Goal: Task Accomplishment & Management: Use online tool/utility

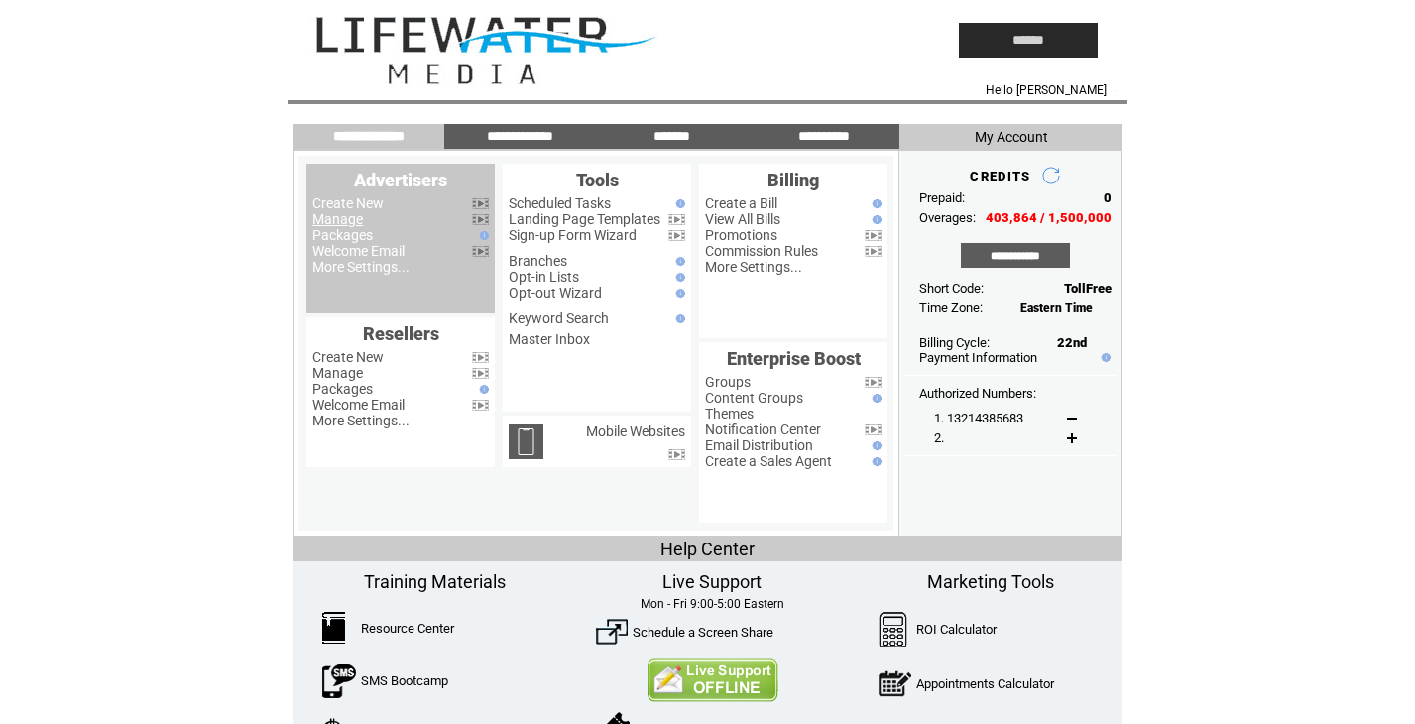
click at [348, 213] on link "Manage" at bounding box center [337, 219] width 51 height 16
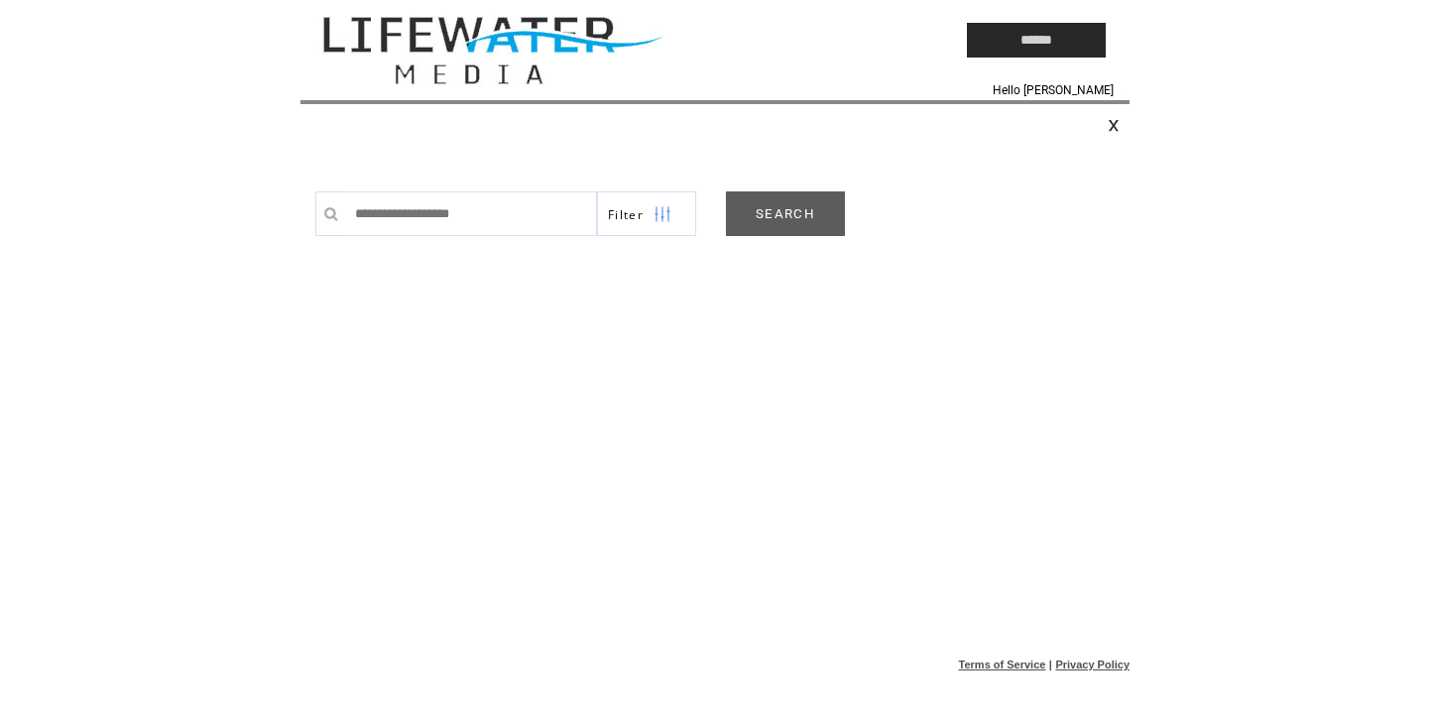
click at [762, 230] on link "SEARCH" at bounding box center [785, 213] width 119 height 45
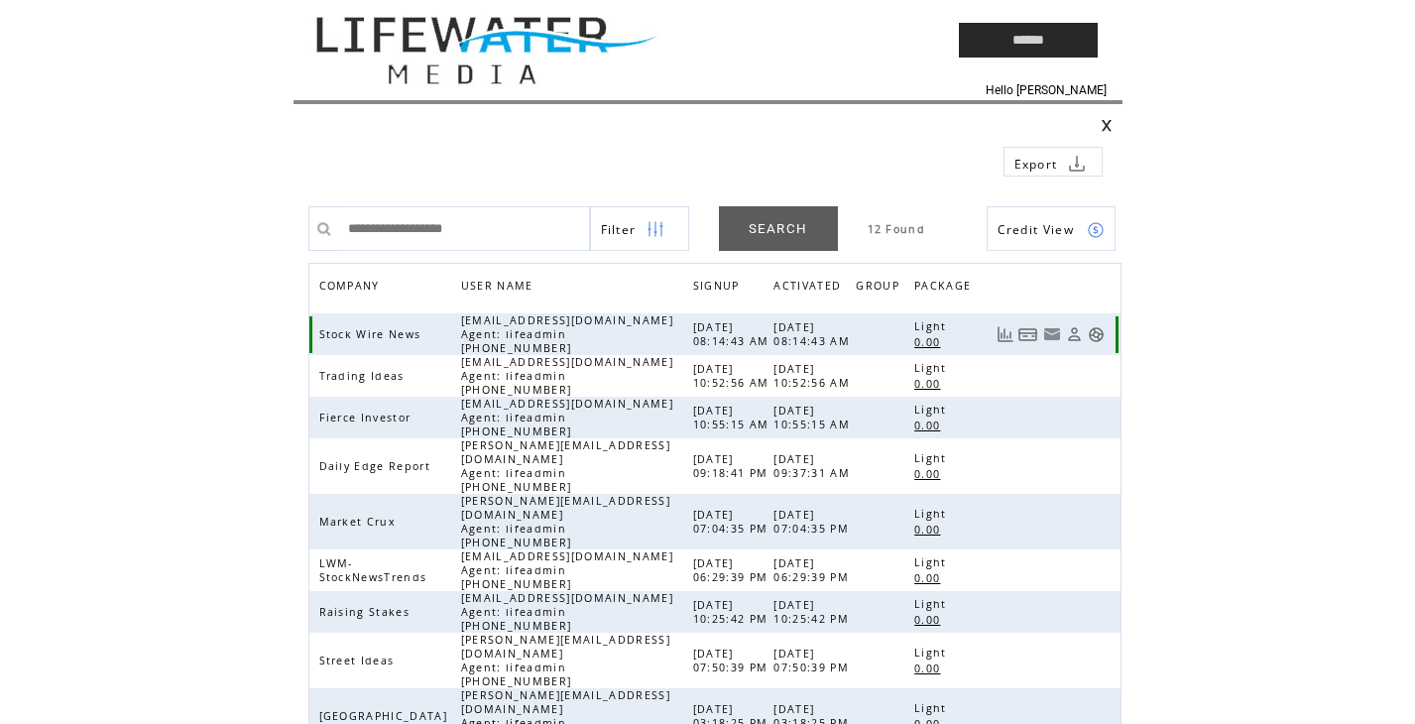
click at [1089, 328] on link at bounding box center [1096, 334] width 17 height 17
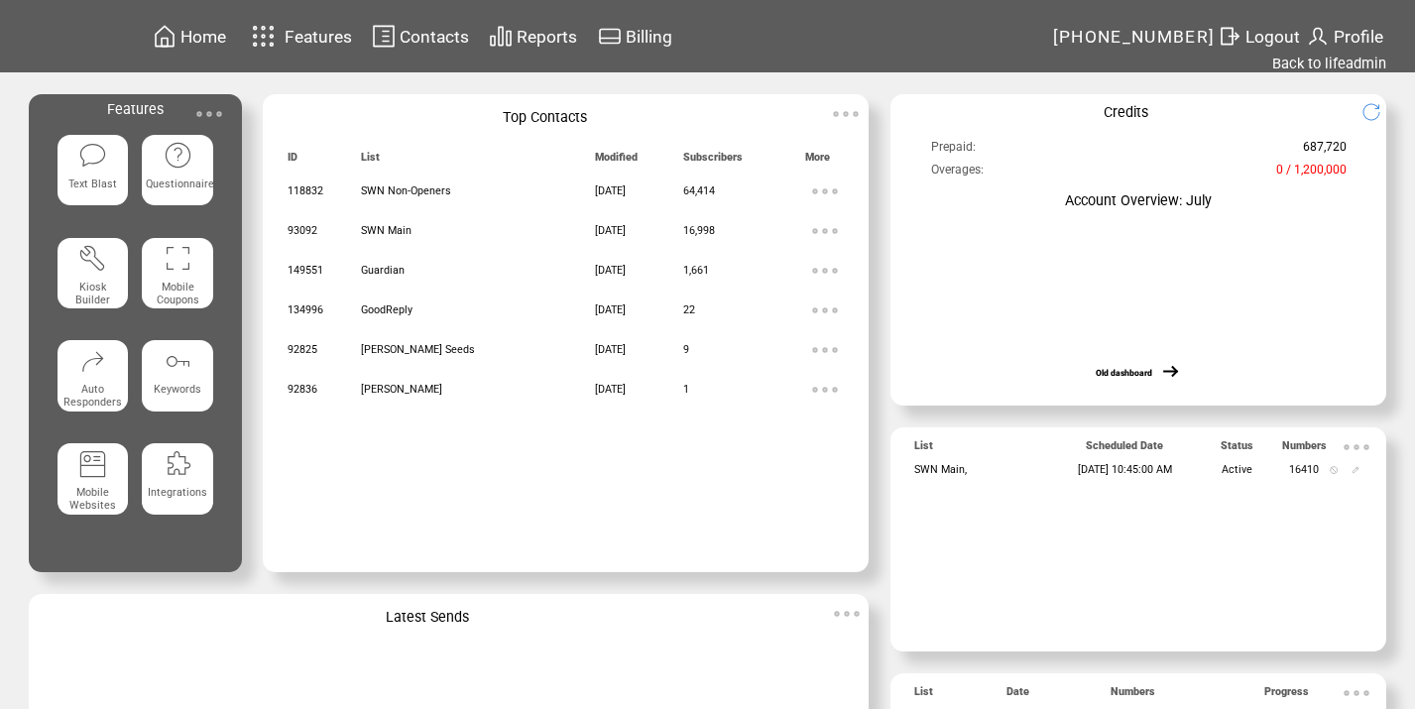
click at [209, 109] on img at bounding box center [209, 114] width 40 height 40
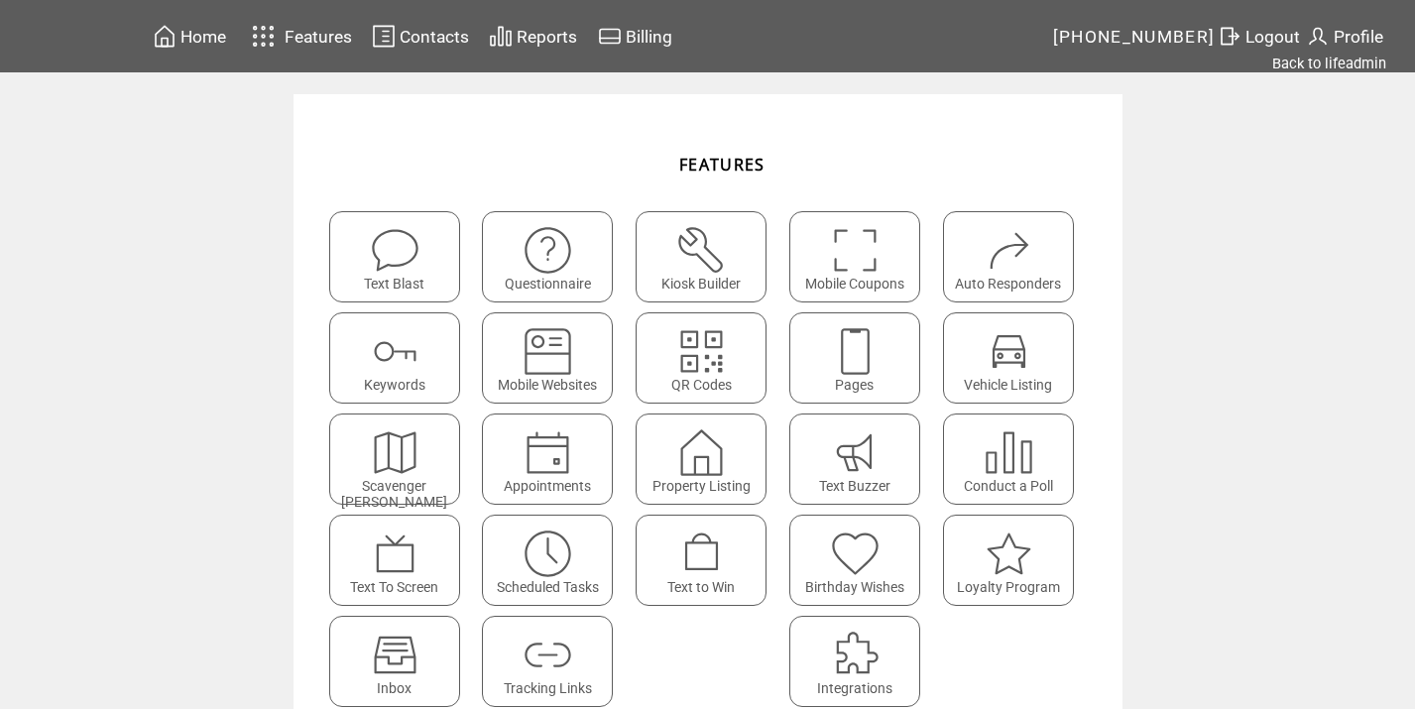
click at [541, 540] on img at bounding box center [547, 553] width 53 height 53
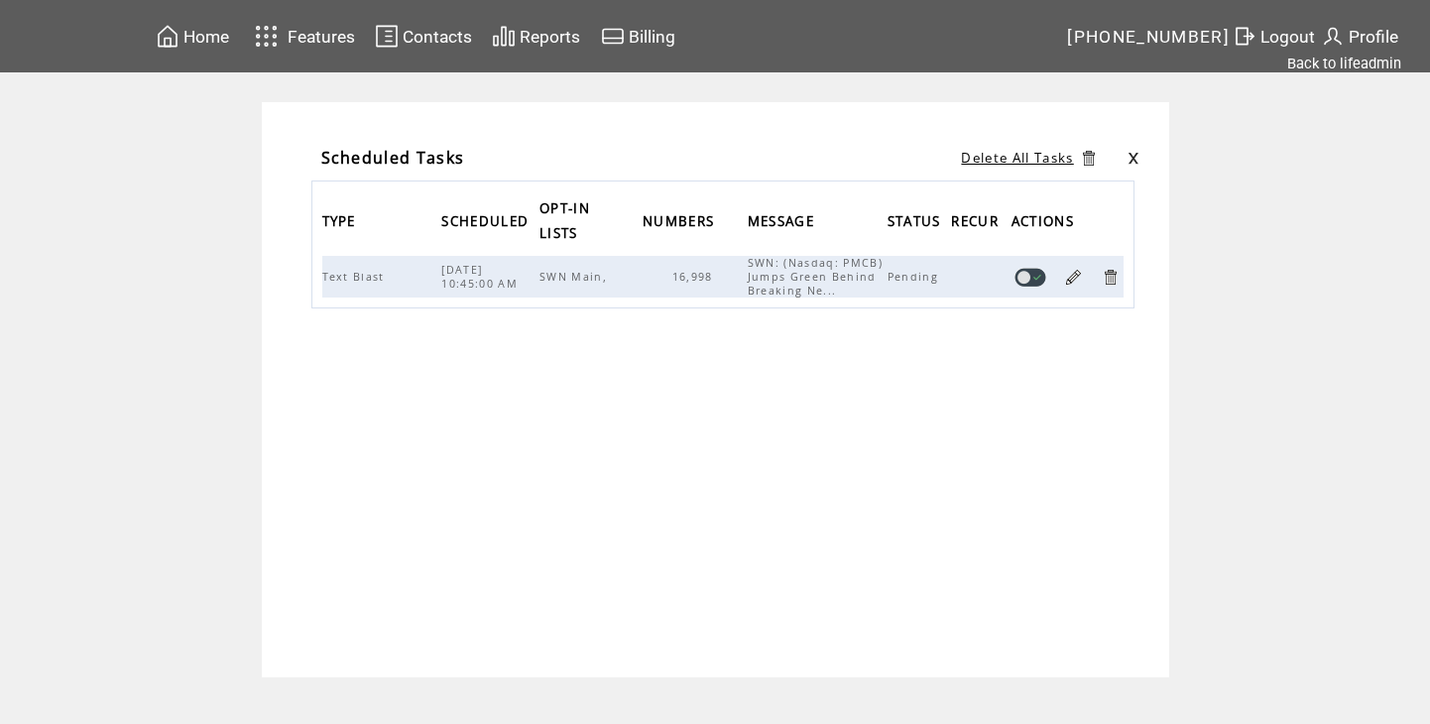
click at [1068, 274] on link at bounding box center [1073, 277] width 19 height 19
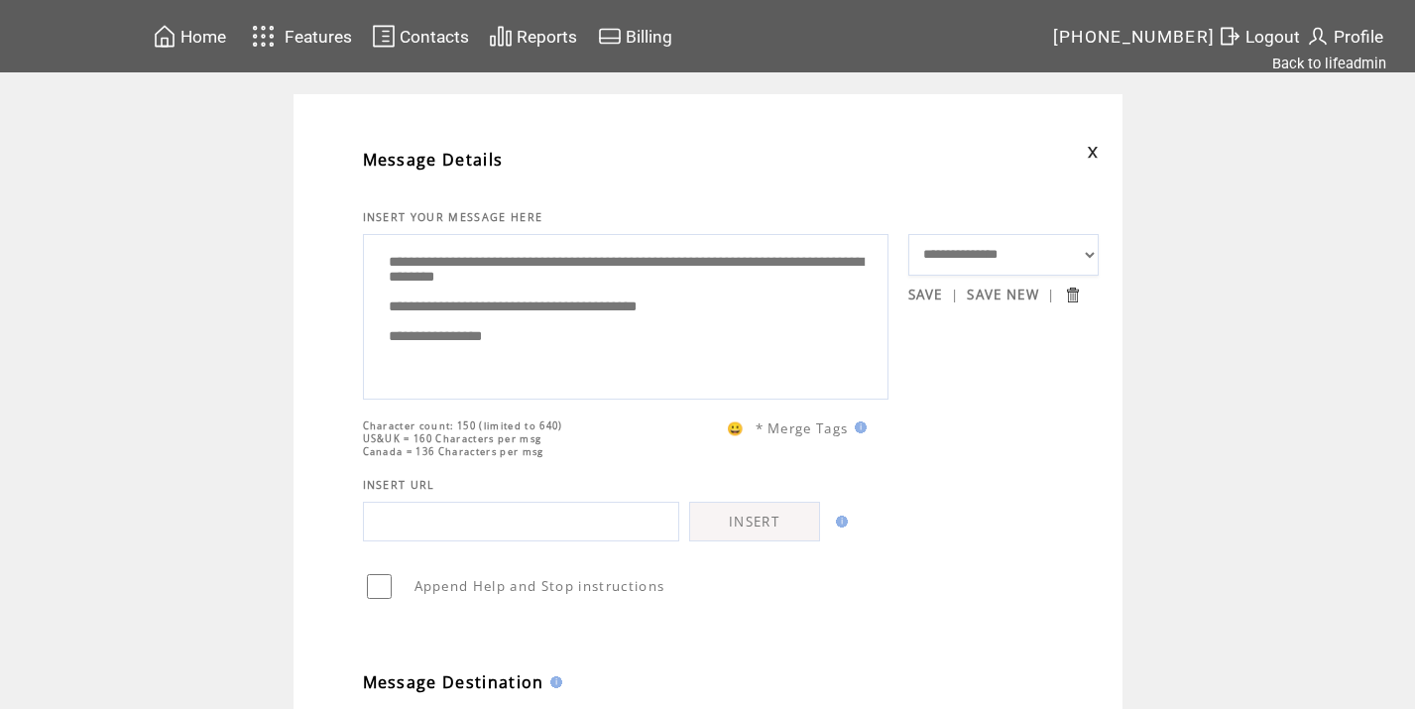
click at [682, 260] on textarea "**********" at bounding box center [626, 314] width 504 height 149
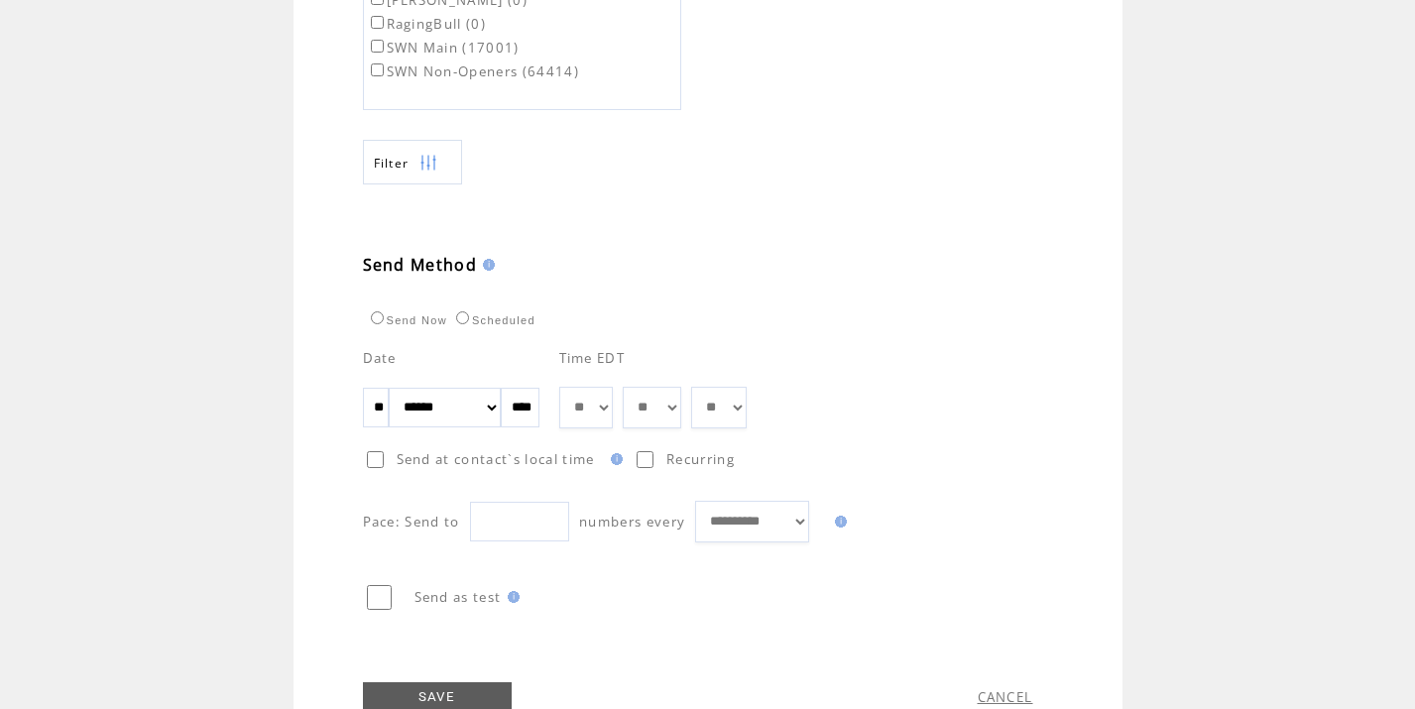
scroll to position [932, 0]
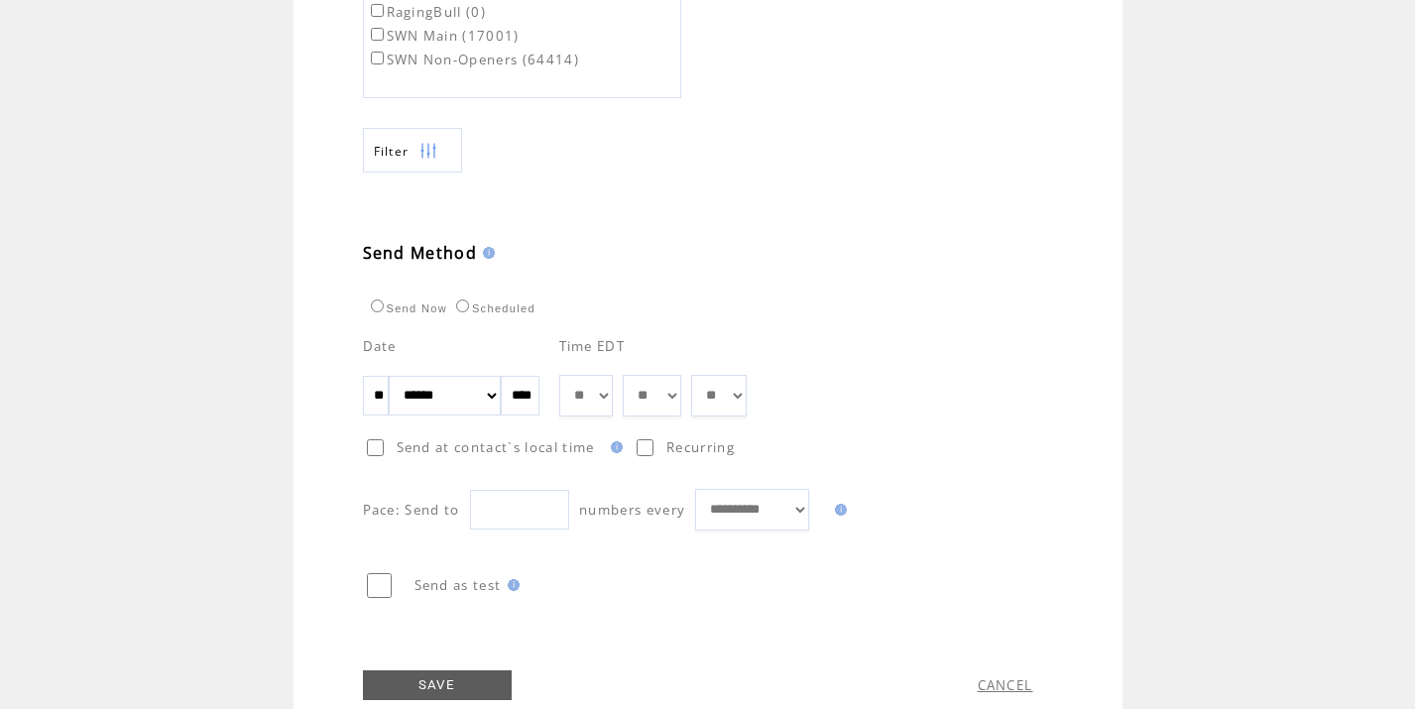
type textarea "**********"
click at [456, 672] on link "SAVE" at bounding box center [437, 685] width 149 height 30
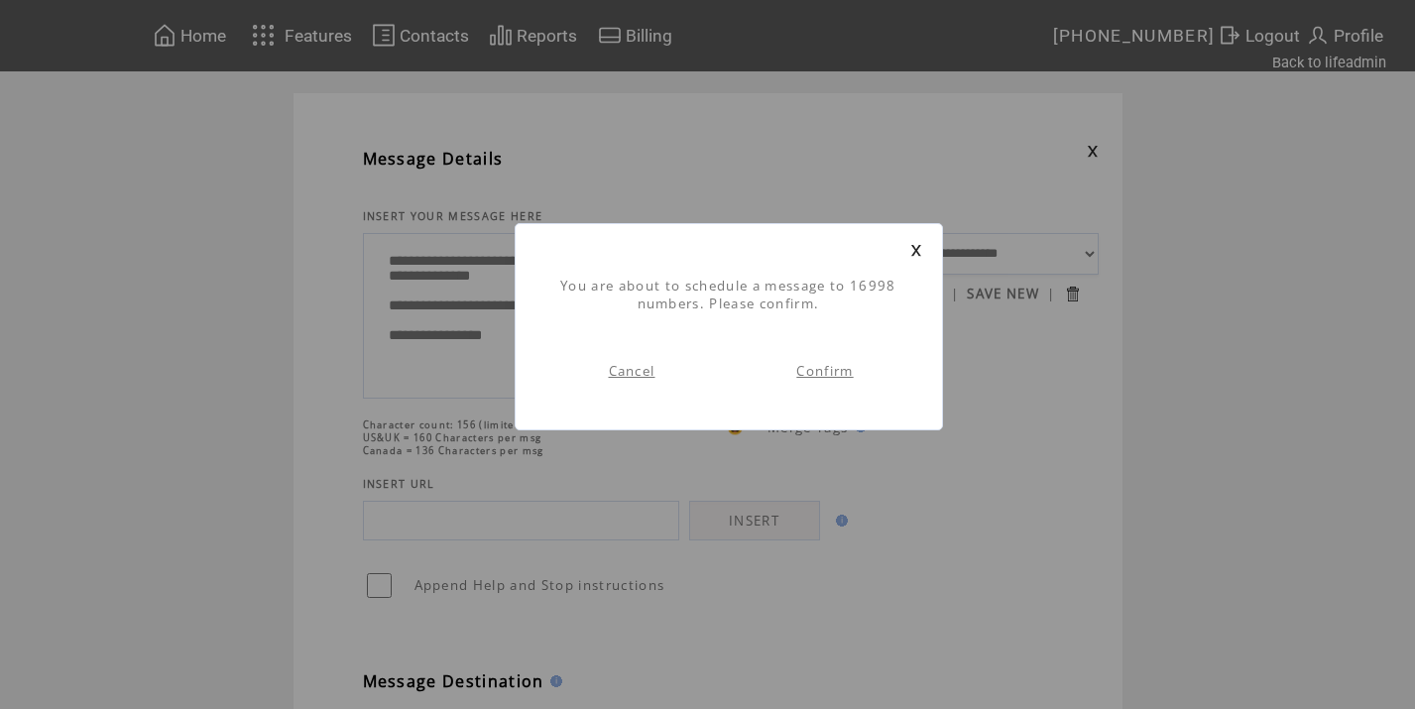
scroll to position [1, 0]
click at [824, 378] on link "Confirm" at bounding box center [824, 371] width 57 height 18
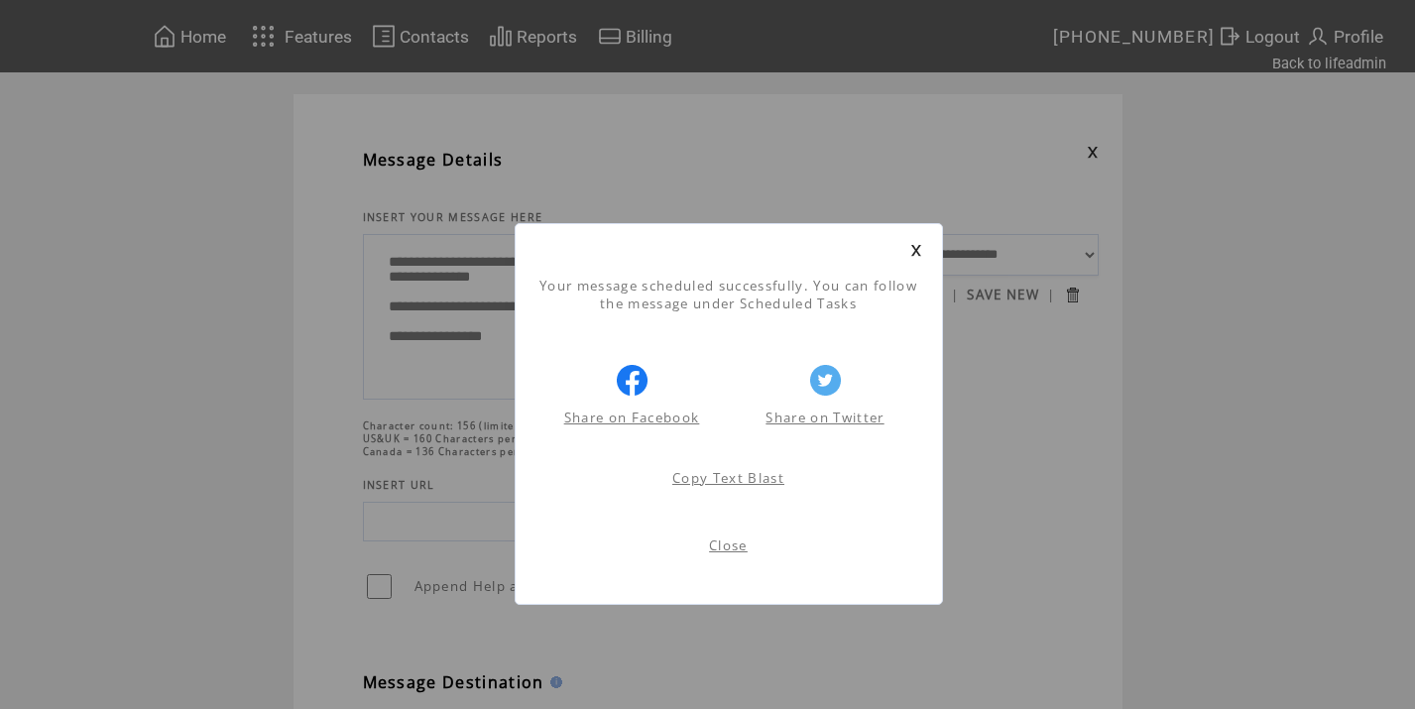
scroll to position [1, 0]
click at [721, 548] on link "Close" at bounding box center [728, 545] width 39 height 18
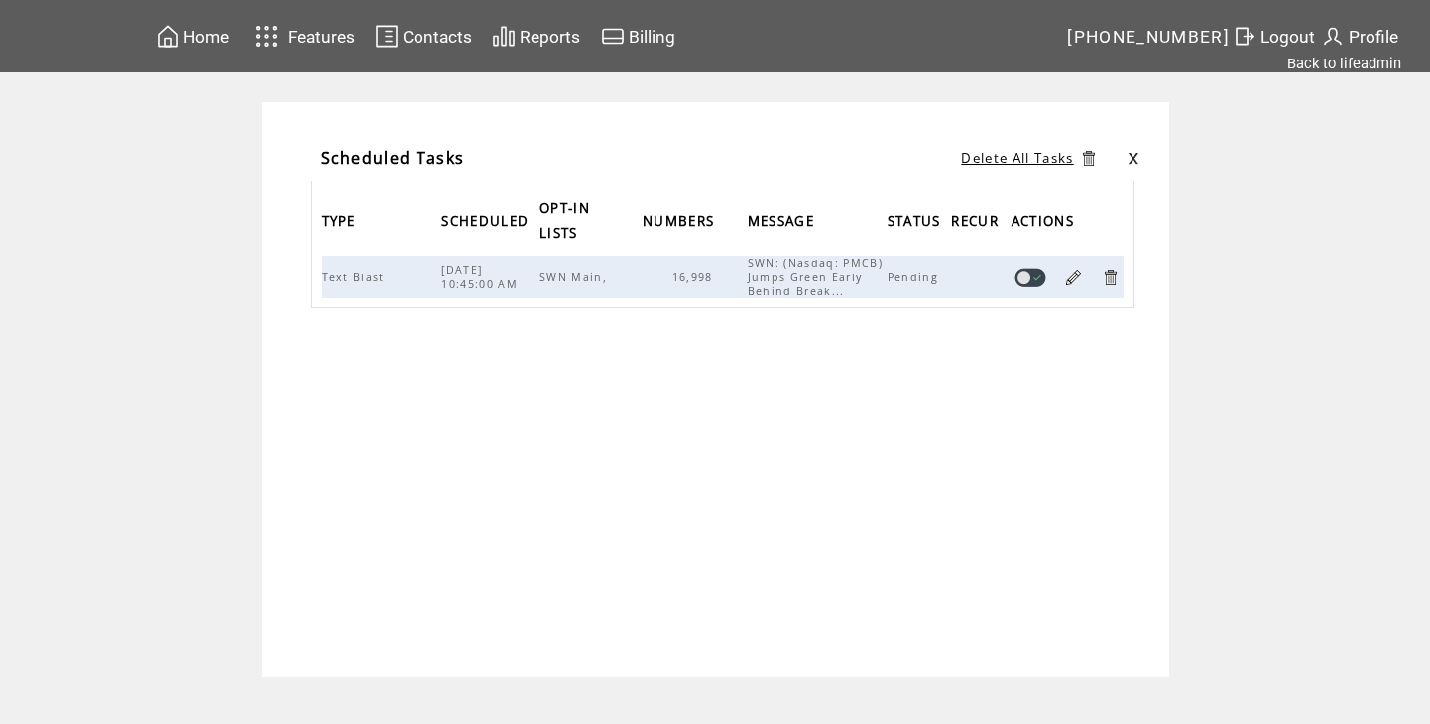
click at [1136, 153] on link at bounding box center [1133, 158] width 12 height 13
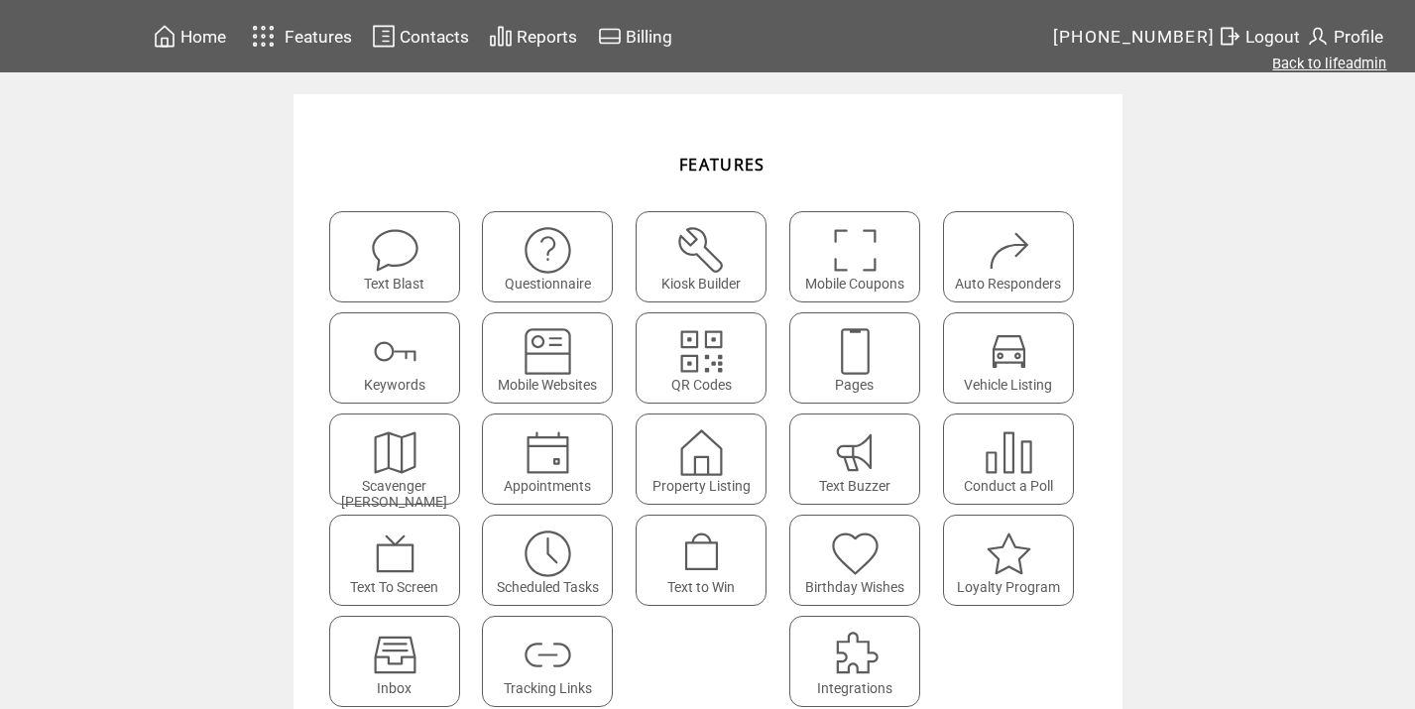
click at [1317, 68] on link "Back to lifeadmin" at bounding box center [1329, 64] width 114 height 18
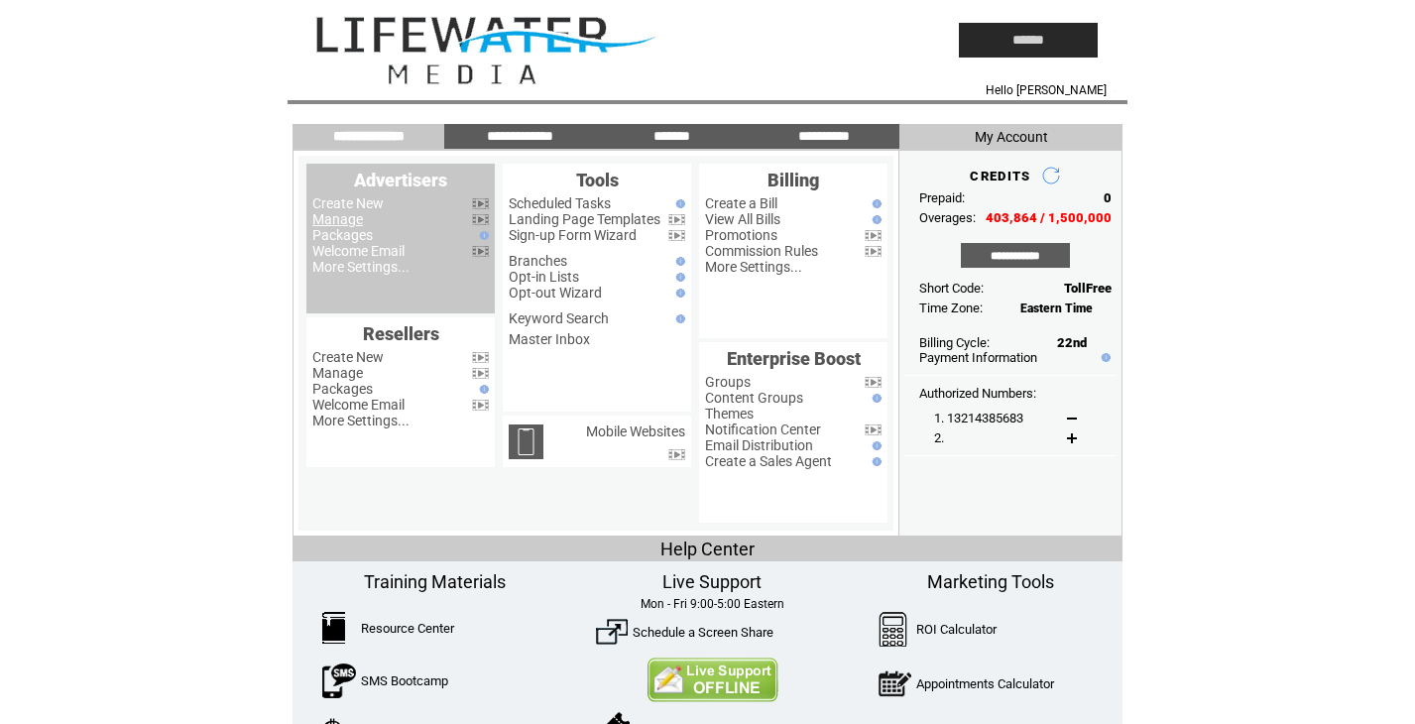
click at [352, 218] on link "Manage" at bounding box center [337, 219] width 51 height 16
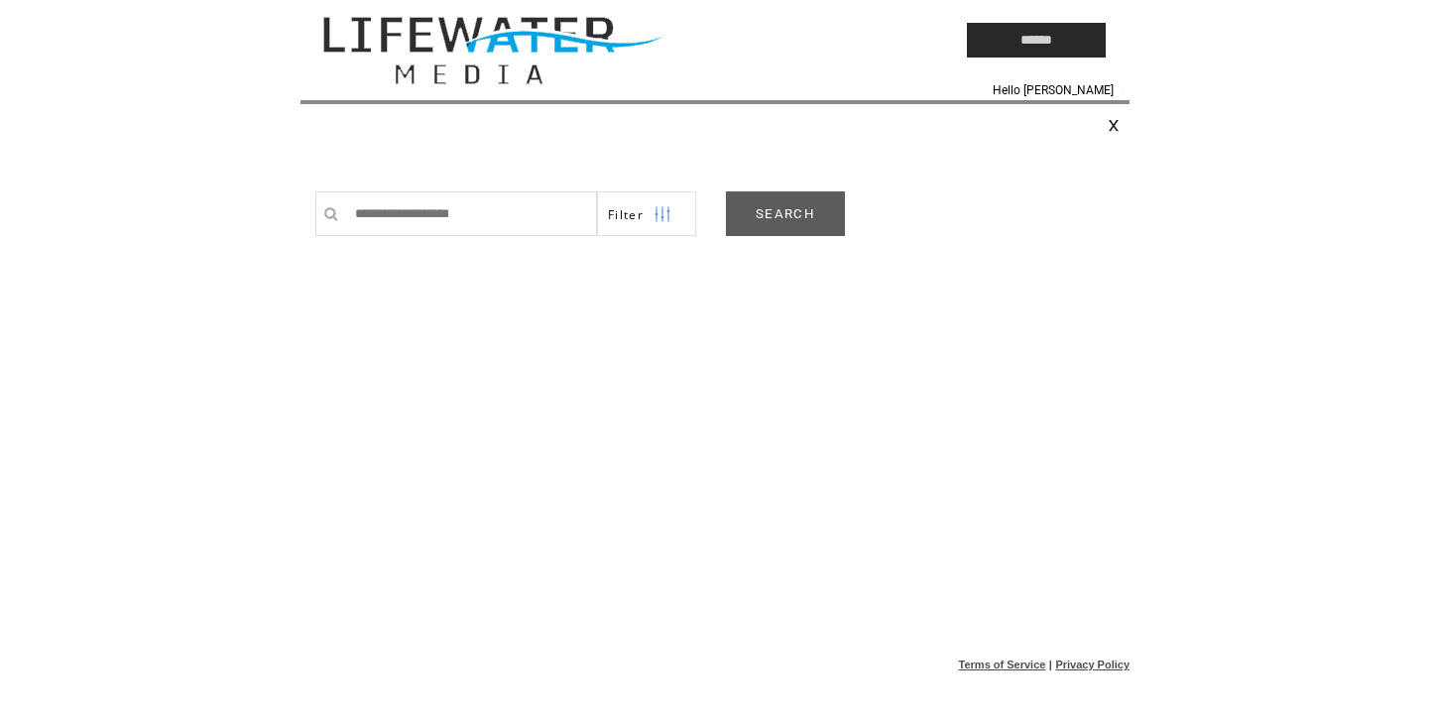
click at [794, 212] on link "SEARCH" at bounding box center [785, 213] width 119 height 45
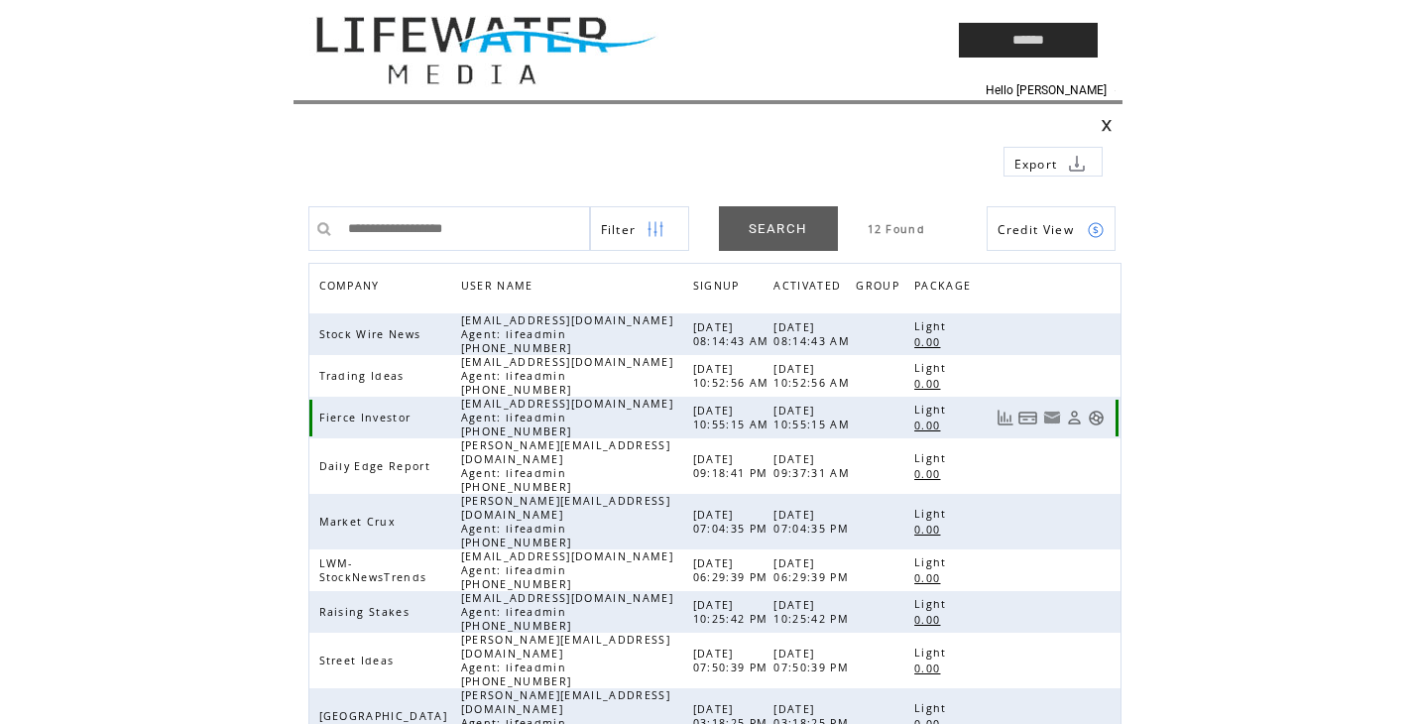
click at [1095, 416] on link at bounding box center [1096, 417] width 17 height 17
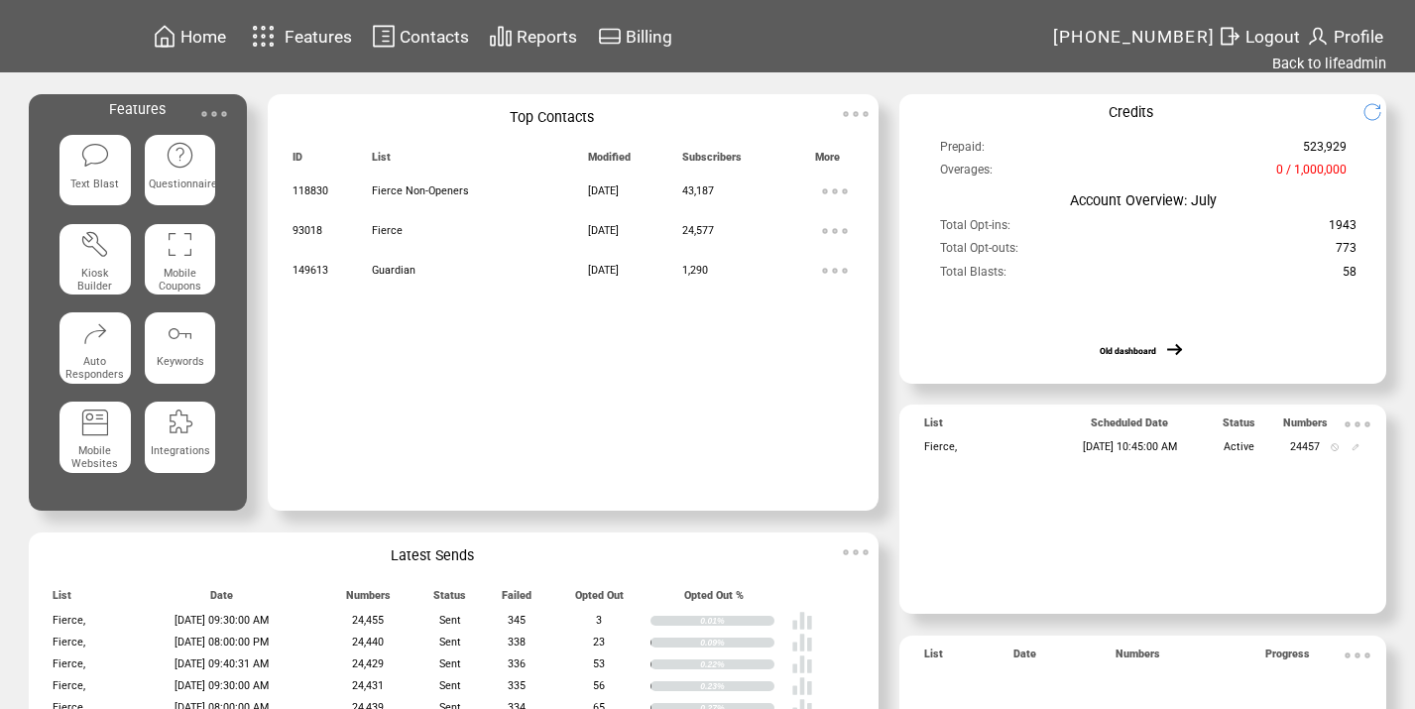
click at [221, 102] on img at bounding box center [214, 114] width 40 height 40
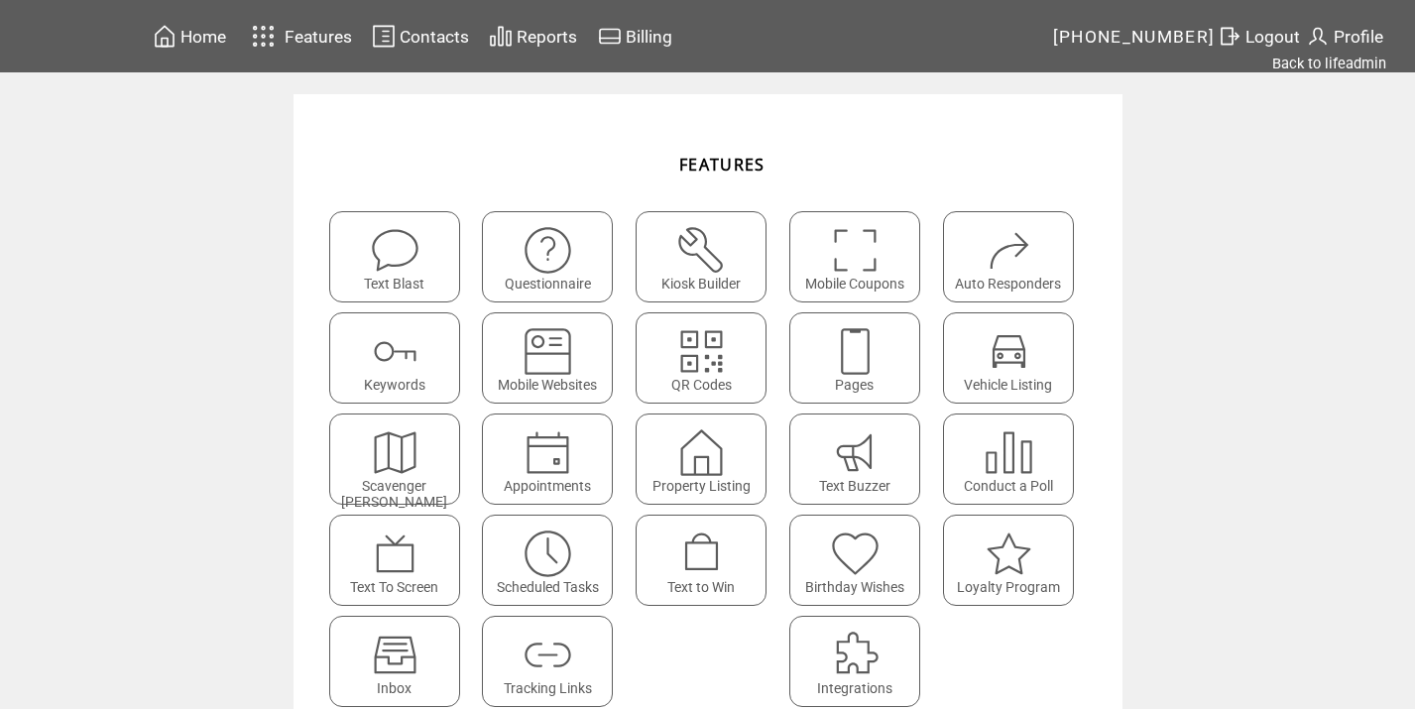
click at [563, 551] on img at bounding box center [547, 553] width 53 height 53
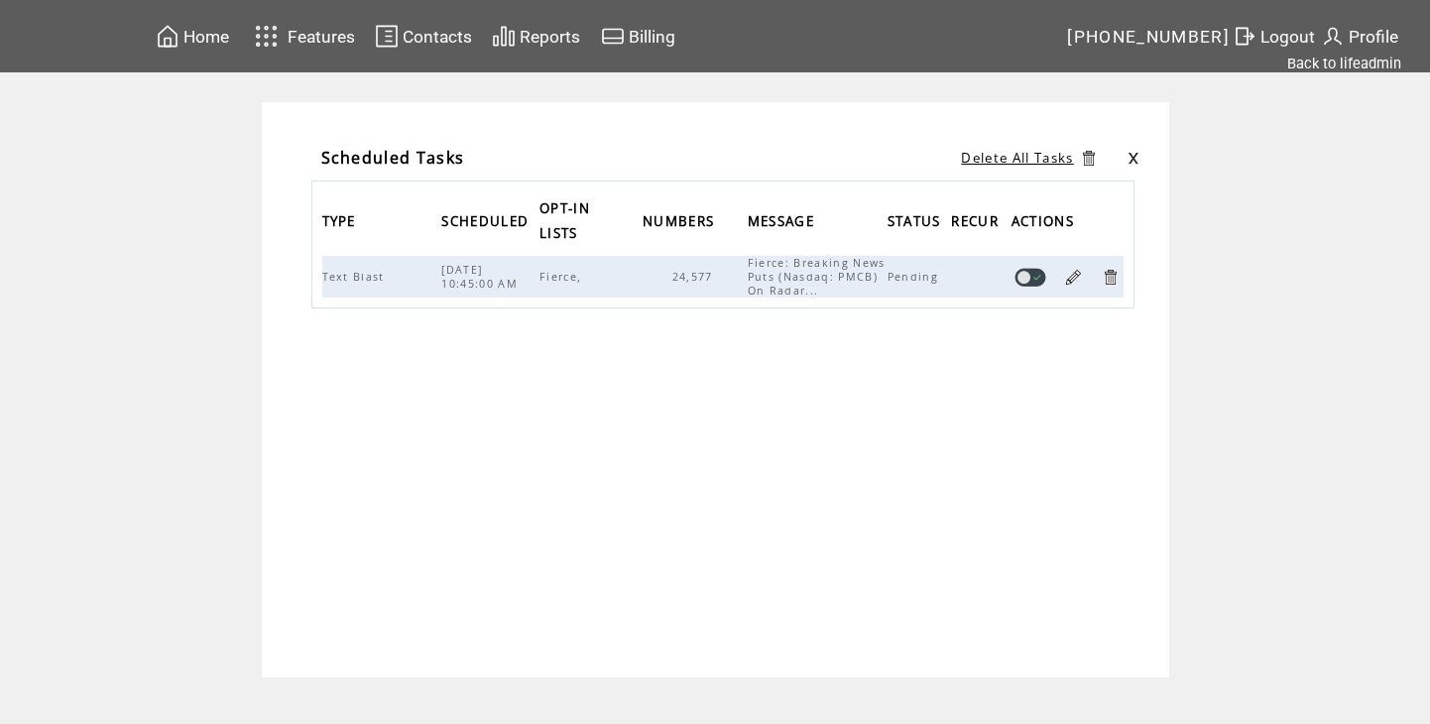
click at [1073, 274] on link at bounding box center [1073, 277] width 19 height 19
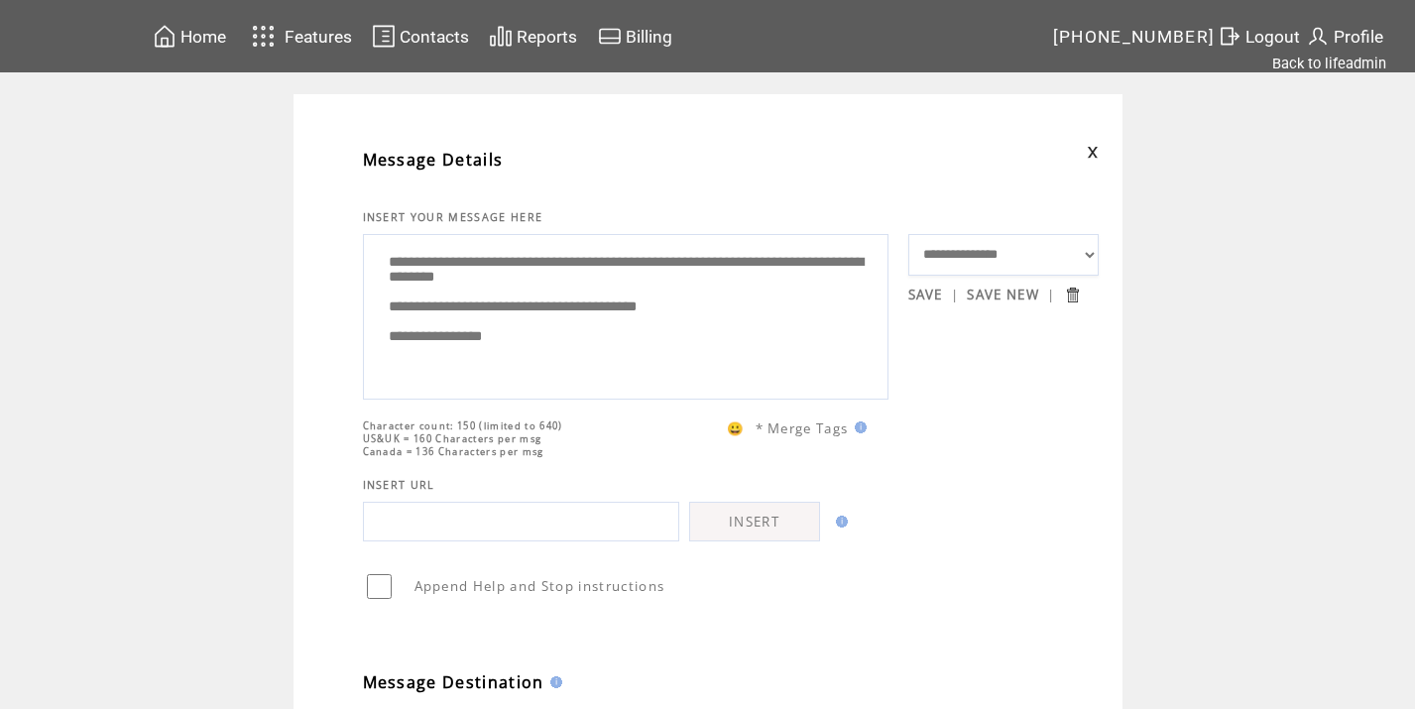
click at [605, 284] on textarea "**********" at bounding box center [626, 314] width 504 height 149
click at [598, 284] on textarea "**********" at bounding box center [626, 314] width 504 height 149
drag, startPoint x: 595, startPoint y: 286, endPoint x: 560, endPoint y: 285, distance: 34.7
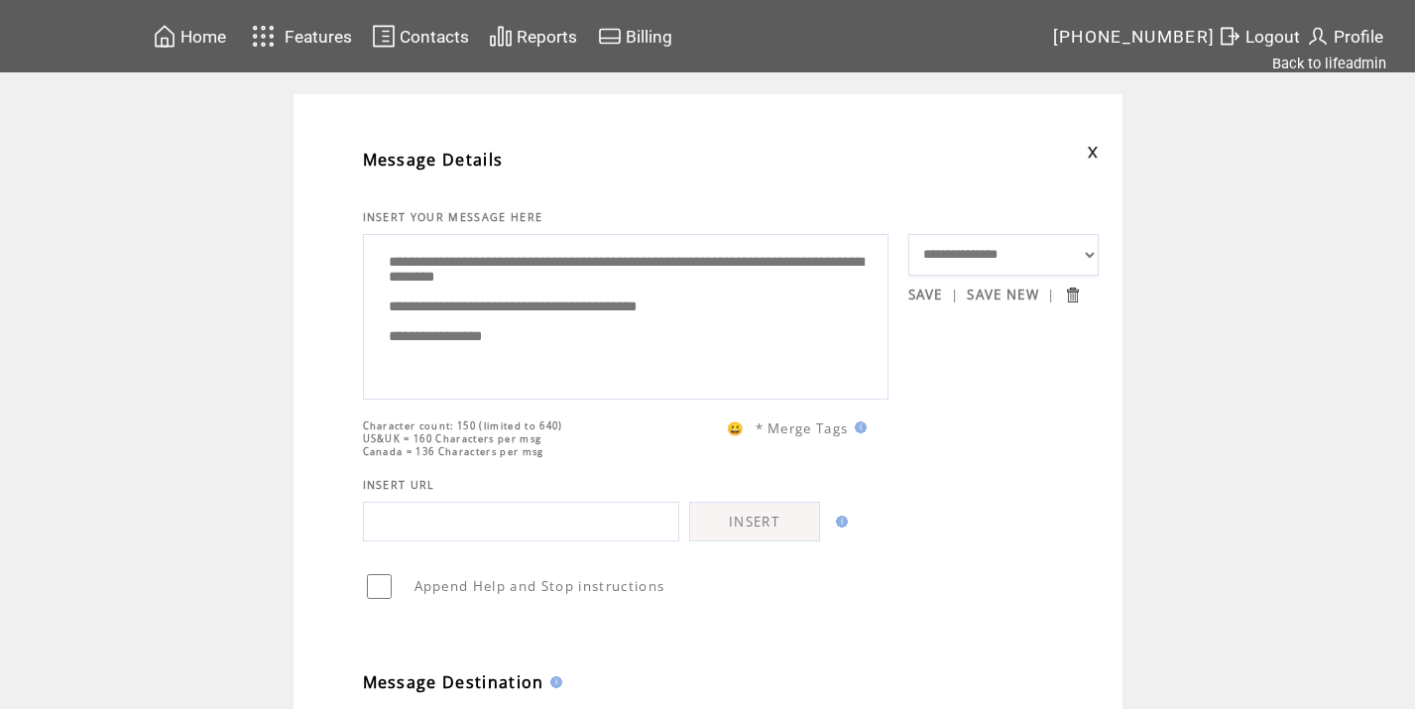
click at [560, 285] on textarea "**********" at bounding box center [626, 314] width 504 height 149
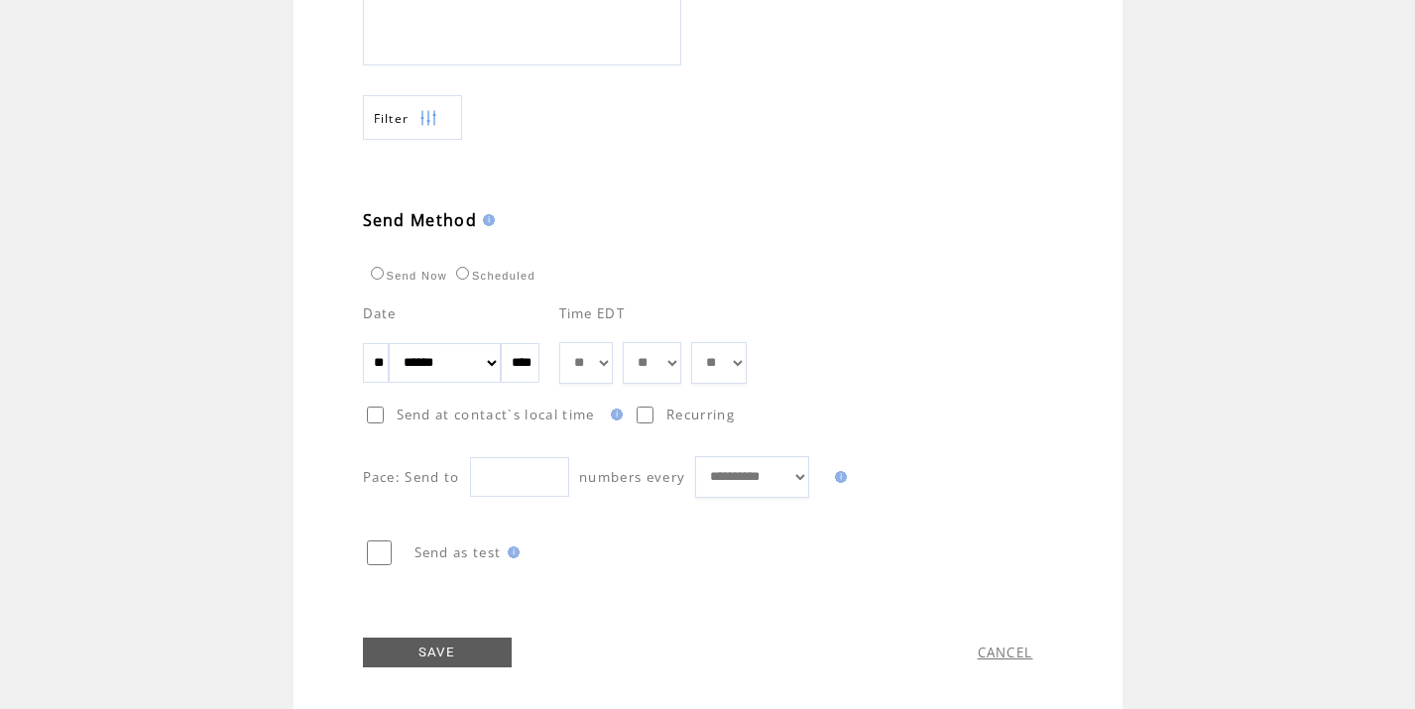
scroll to position [974, 0]
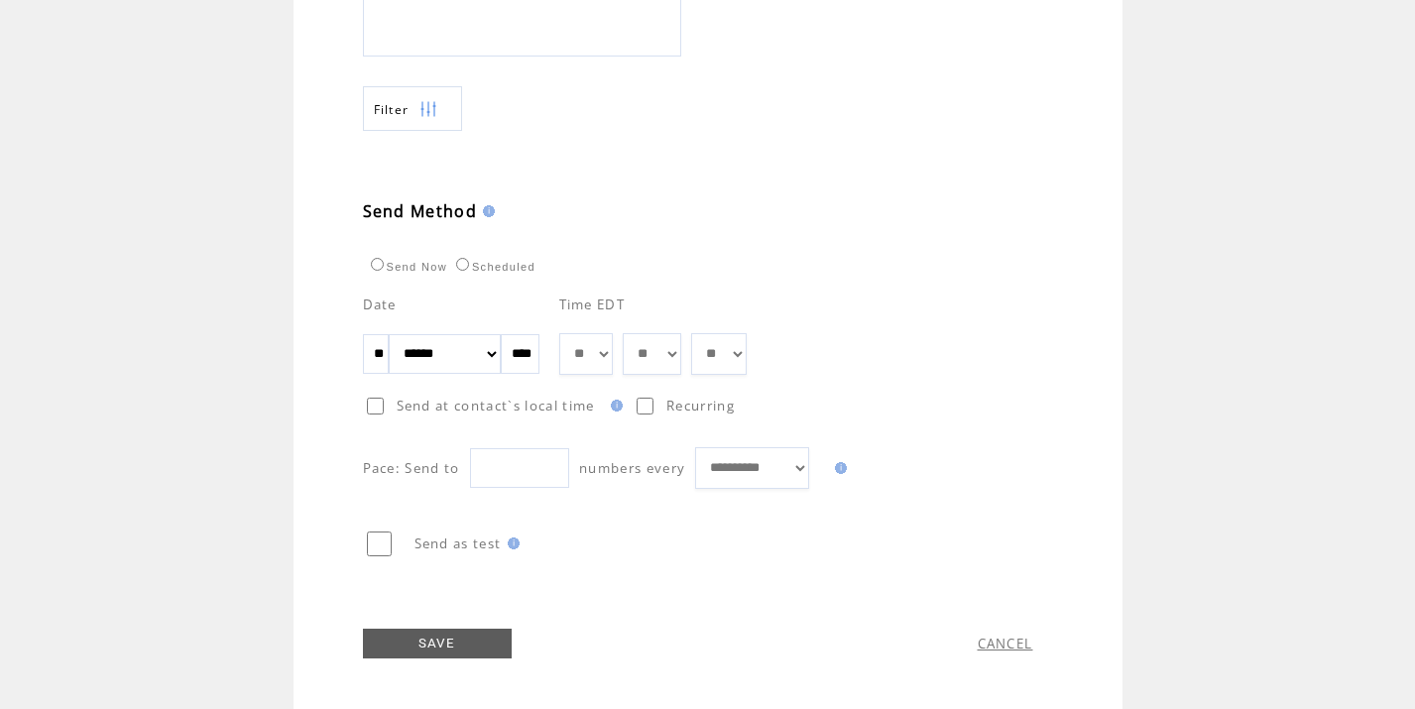
type textarea "**********"
click at [484, 630] on link "SAVE" at bounding box center [437, 644] width 149 height 30
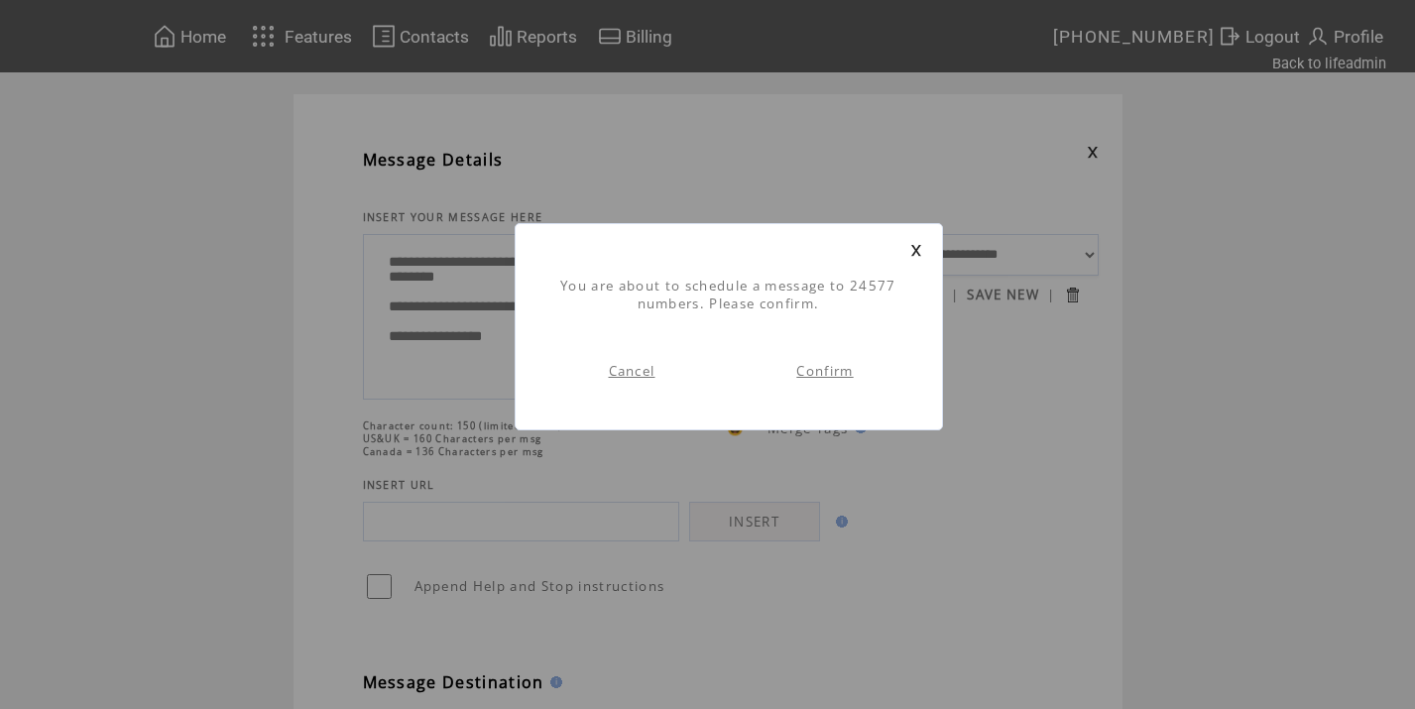
scroll to position [1, 0]
click at [835, 374] on link "Confirm" at bounding box center [824, 371] width 57 height 18
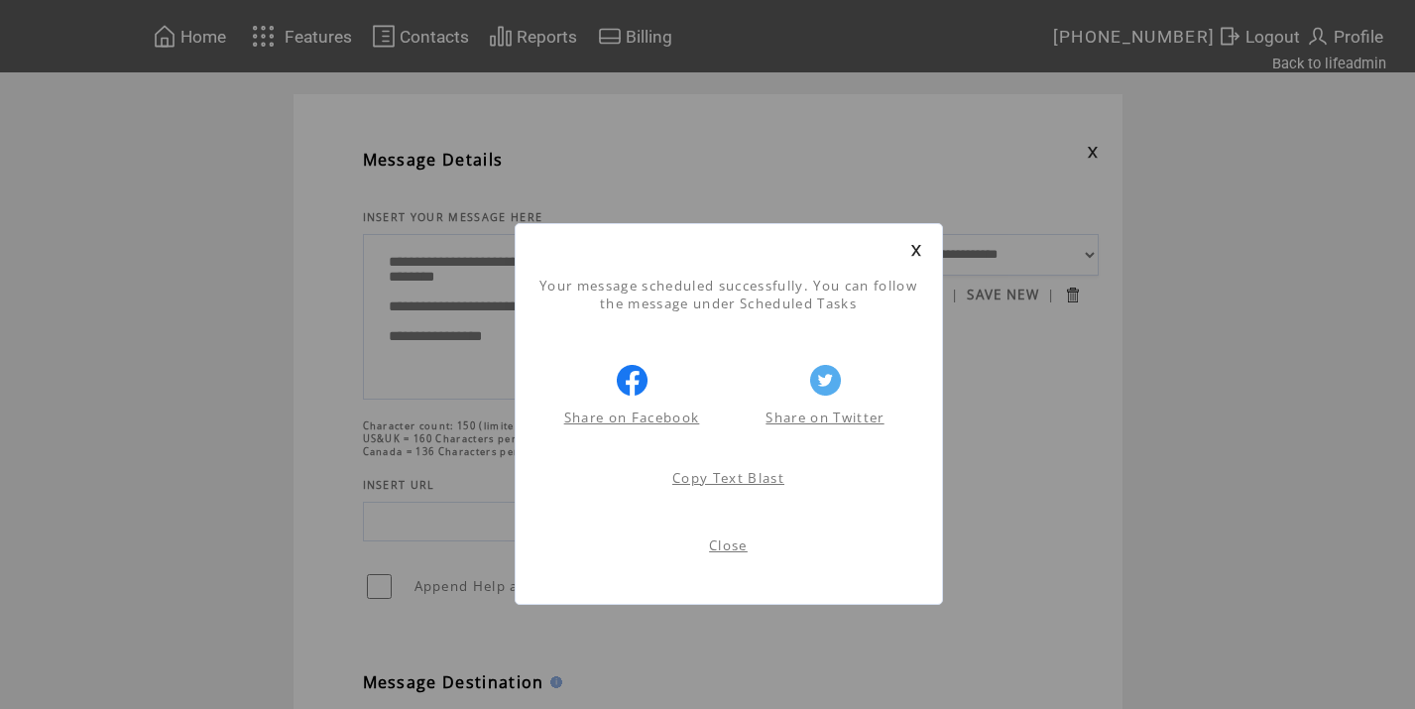
scroll to position [1, 0]
click at [709, 544] on link "Close" at bounding box center [728, 545] width 39 height 18
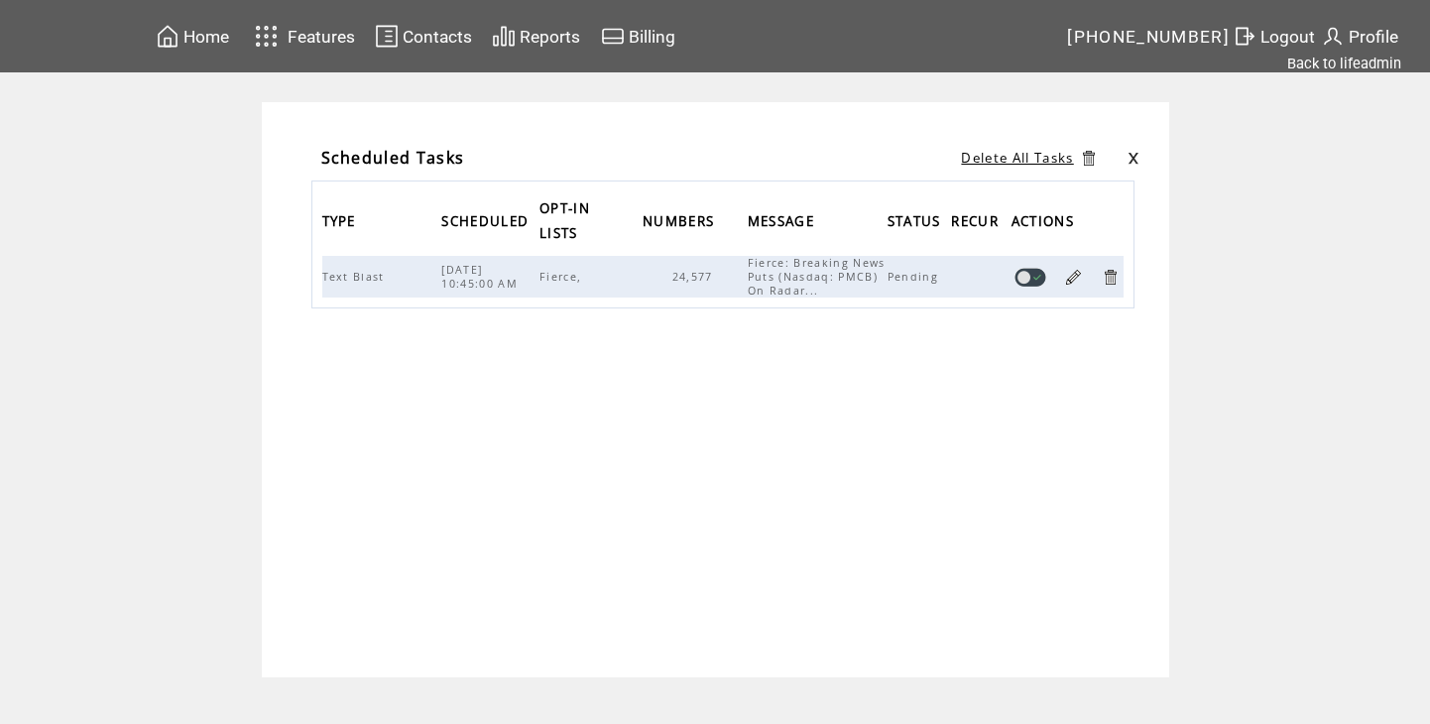
click at [1266, 30] on span "Logout" at bounding box center [1287, 37] width 55 height 20
